Goal: Task Accomplishment & Management: Complete application form

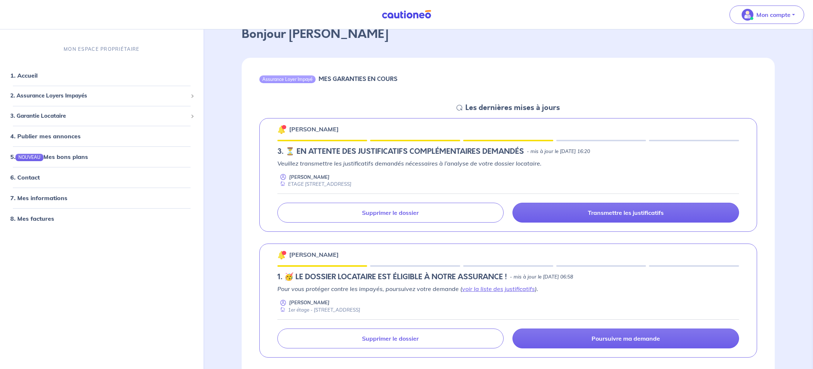
scroll to position [45, 0]
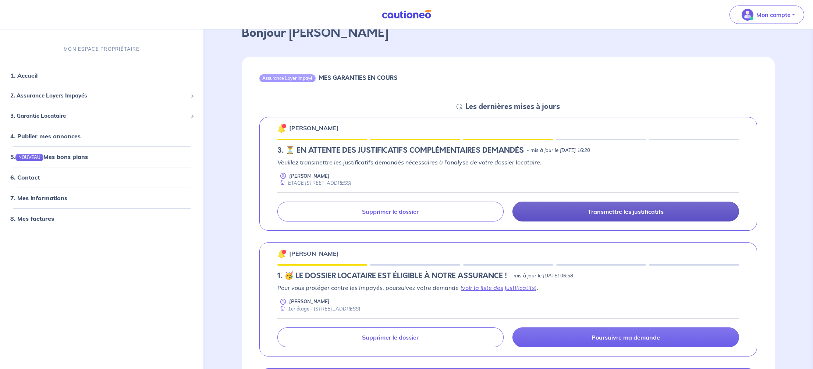
click at [628, 218] on link "Transmettre les justificatifs" at bounding box center [625, 212] width 227 height 20
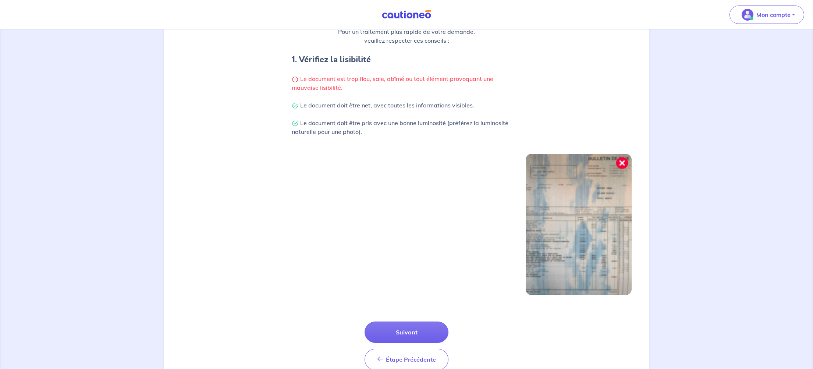
scroll to position [158, 0]
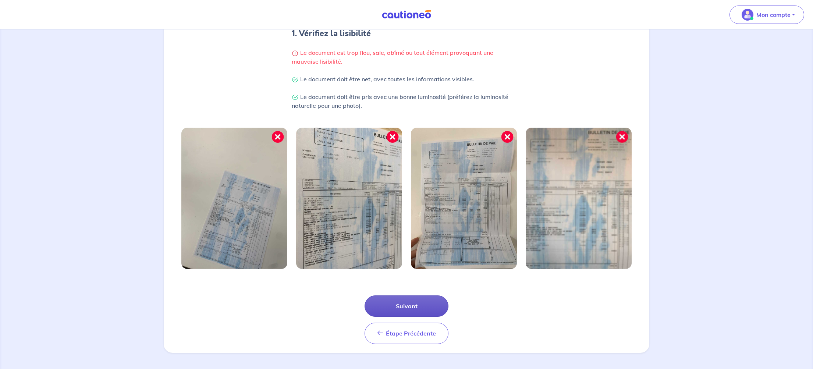
click at [418, 303] on button "Suivant" at bounding box center [407, 305] width 84 height 21
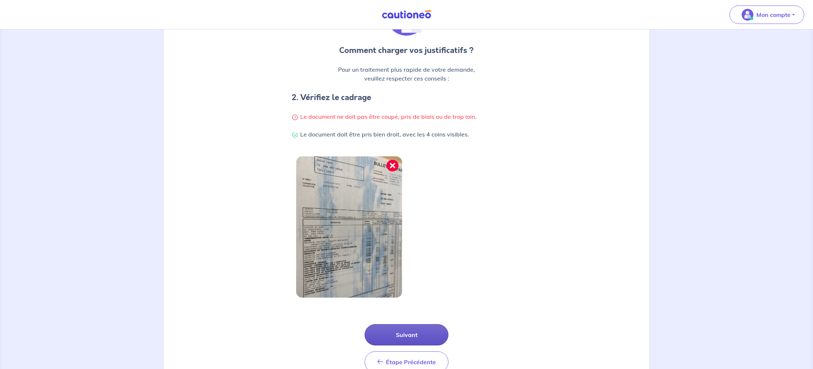
scroll to position [122, 0]
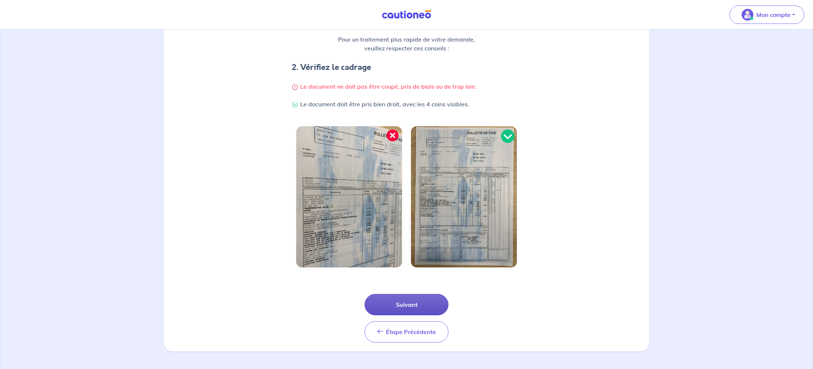
click at [418, 303] on button "Suivant" at bounding box center [407, 304] width 84 height 21
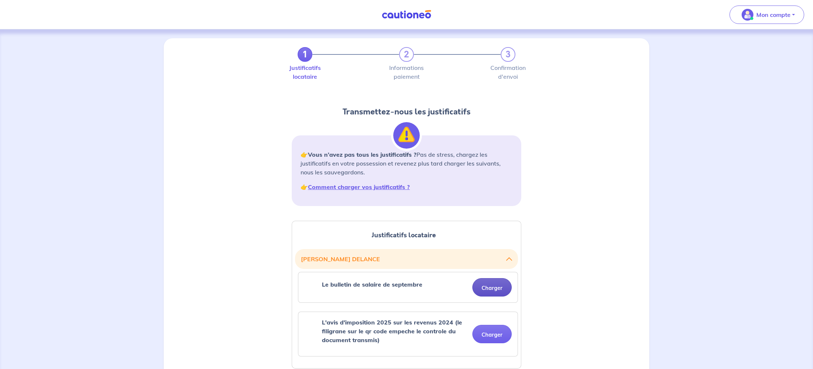
scroll to position [1, 0]
click at [490, 286] on button "Charger" at bounding box center [491, 286] width 39 height 18
click at [497, 287] on button "Charger" at bounding box center [491, 286] width 39 height 18
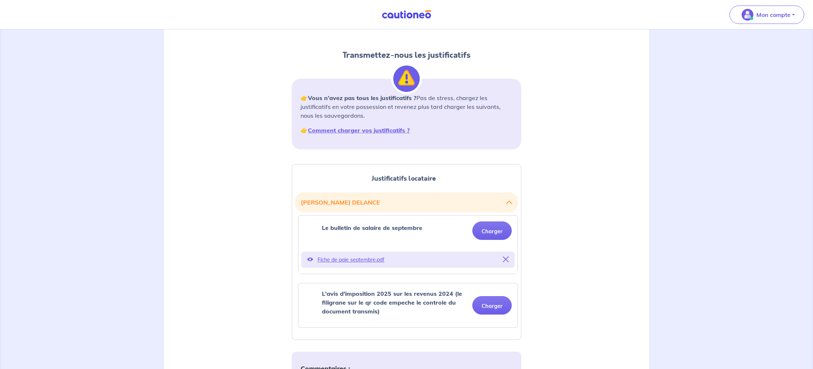
scroll to position [57, 0]
click at [497, 304] on button "Charger" at bounding box center [491, 304] width 39 height 18
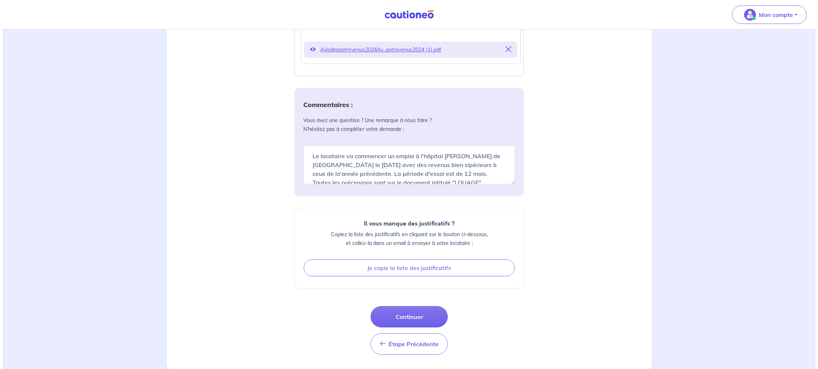
scroll to position [349, 0]
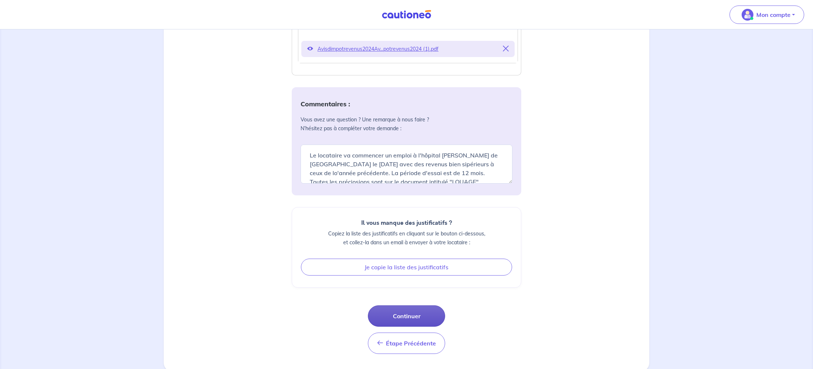
click at [413, 315] on button "Continuer" at bounding box center [406, 315] width 77 height 21
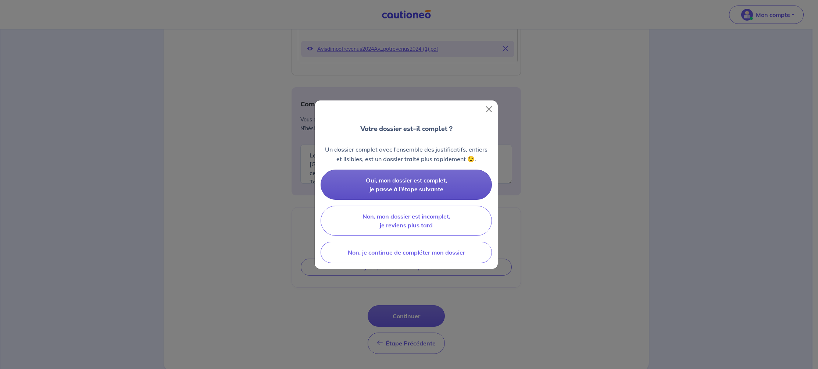
click at [419, 177] on span "Oui, mon dossier est complet, je passe à l’étape suivante" at bounding box center [406, 185] width 81 height 16
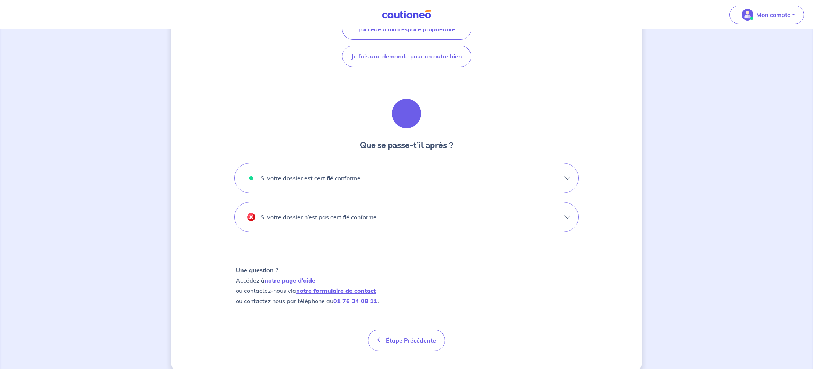
scroll to position [145, 0]
click at [462, 174] on button "Si votre dossier est certifié conforme" at bounding box center [407, 175] width 344 height 29
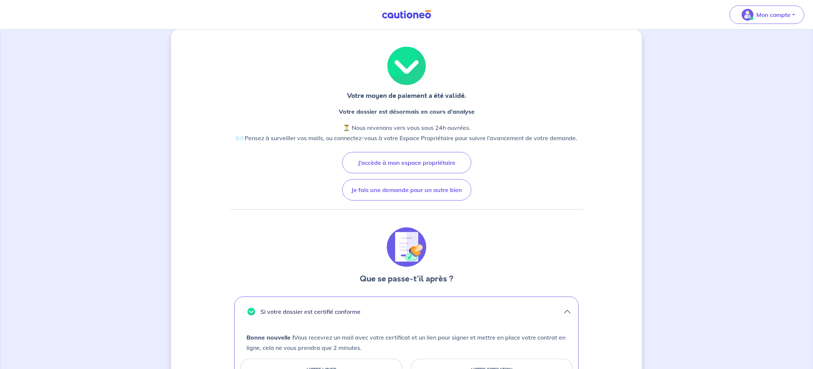
scroll to position [0, 0]
